Goal: Task Accomplishment & Management: Complete application form

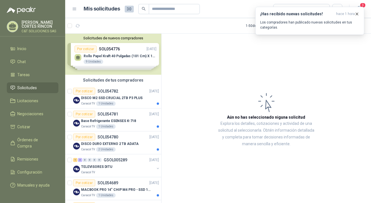
click at [27, 90] on span "Solicitudes" at bounding box center [28, 88] width 20 height 6
click at [86, 90] on div "Por cotizar" at bounding box center [84, 91] width 22 height 7
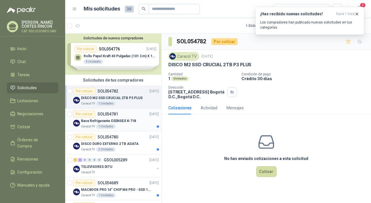
click at [86, 112] on div "Por cotizar" at bounding box center [84, 114] width 22 height 7
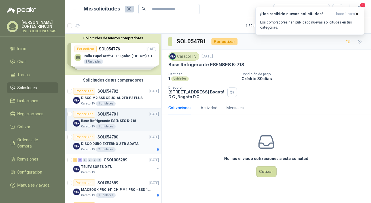
click at [85, 138] on div "Por cotizar" at bounding box center [84, 137] width 22 height 7
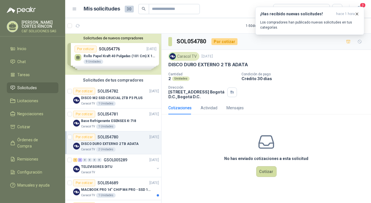
click at [25, 88] on span "Solicitudes" at bounding box center [28, 88] width 20 height 6
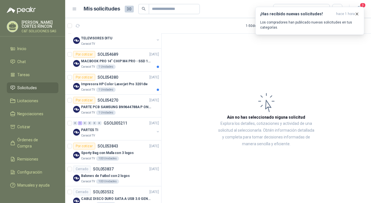
scroll to position [103, 0]
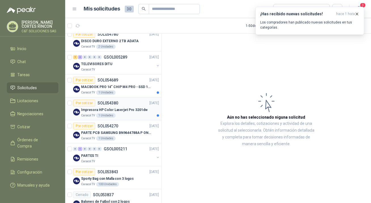
click at [86, 102] on div "Por cotizar" at bounding box center [84, 103] width 22 height 7
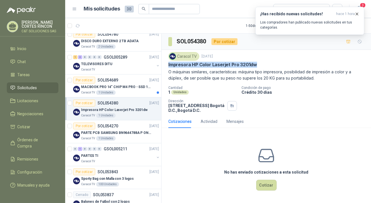
drag, startPoint x: 169, startPoint y: 65, endPoint x: 257, endPoint y: 64, distance: 88.1
click at [257, 64] on p "Impresora HP Color Laserjet Pro 3201dw" at bounding box center [212, 65] width 89 height 6
copy p "Impresora HP Color Laserjet Pro 3201dw"
click at [265, 177] on div "No has enviado cotizaciones a esta solicitud Cotizar" at bounding box center [265, 169] width 209 height 72
click at [262, 184] on button "Cotizar" at bounding box center [266, 185] width 20 height 11
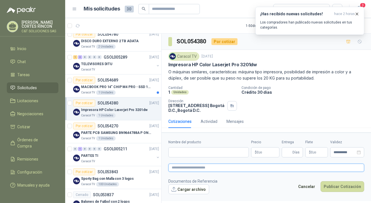
click at [205, 167] on textarea at bounding box center [266, 168] width 196 height 8
paste textarea "**********"
type textarea "**********"
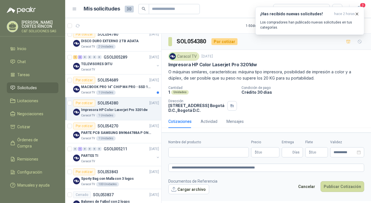
click at [196, 140] on label "Nombre del producto" at bounding box center [208, 142] width 80 height 5
click at [196, 147] on input "Nombre del producto" at bounding box center [208, 152] width 80 height 10
paste input "**********"
type input "**********"
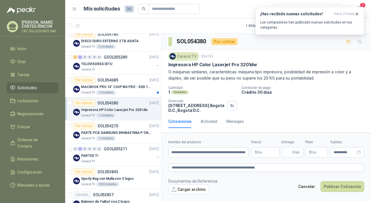
click at [263, 152] on p "$ 0 ,00" at bounding box center [265, 152] width 28 height 10
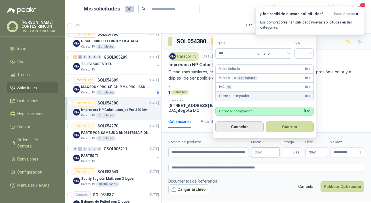
scroll to position [0, 0]
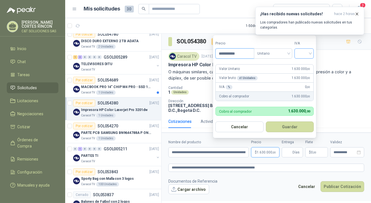
click at [298, 56] on div at bounding box center [303, 53] width 19 height 10
type input "**********"
click at [303, 65] on div "19%" at bounding box center [305, 66] width 10 height 6
click at [288, 127] on button "Guardar" at bounding box center [290, 127] width 49 height 11
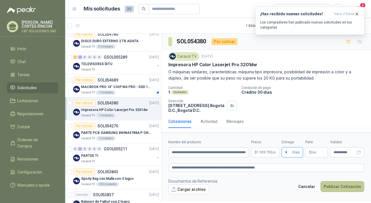
type input "*"
click at [328, 188] on button "Publicar Cotización" at bounding box center [342, 186] width 44 height 11
